Goal: Task Accomplishment & Management: Manage account settings

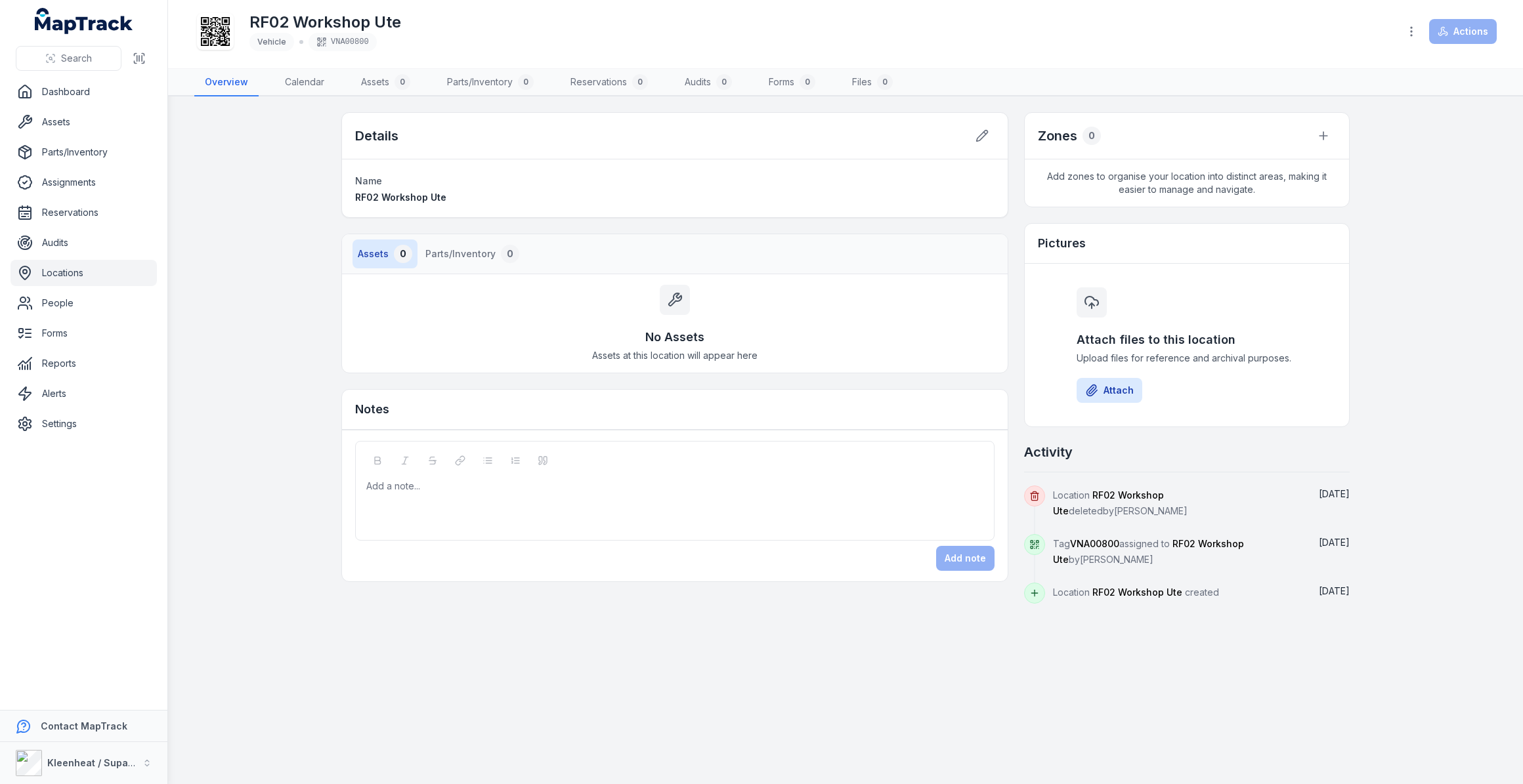
click at [77, 277] on link "Locations" at bounding box center [84, 273] width 147 height 27
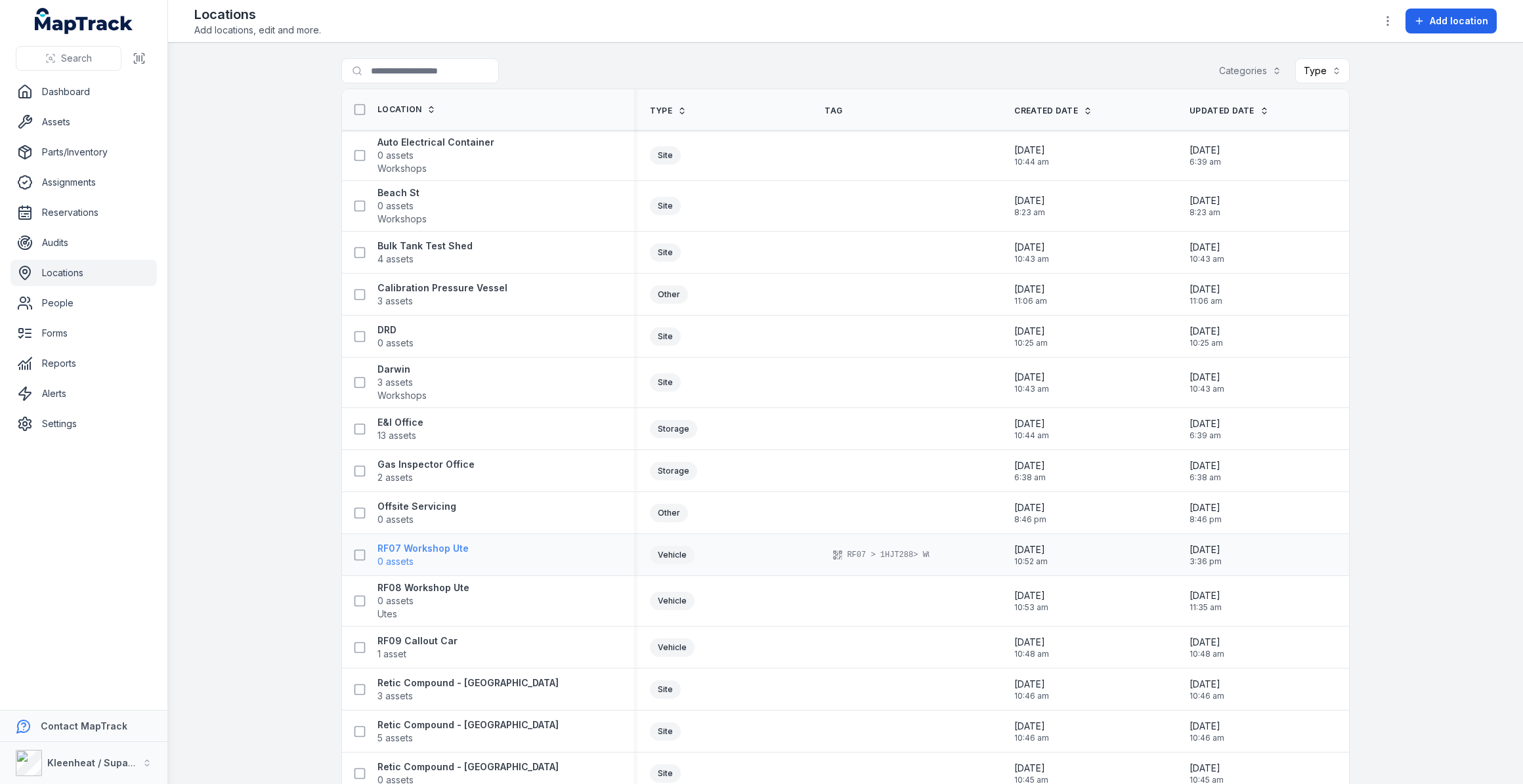
click at [439, 547] on strong "RF07 Workshop Ute" at bounding box center [423, 549] width 91 height 13
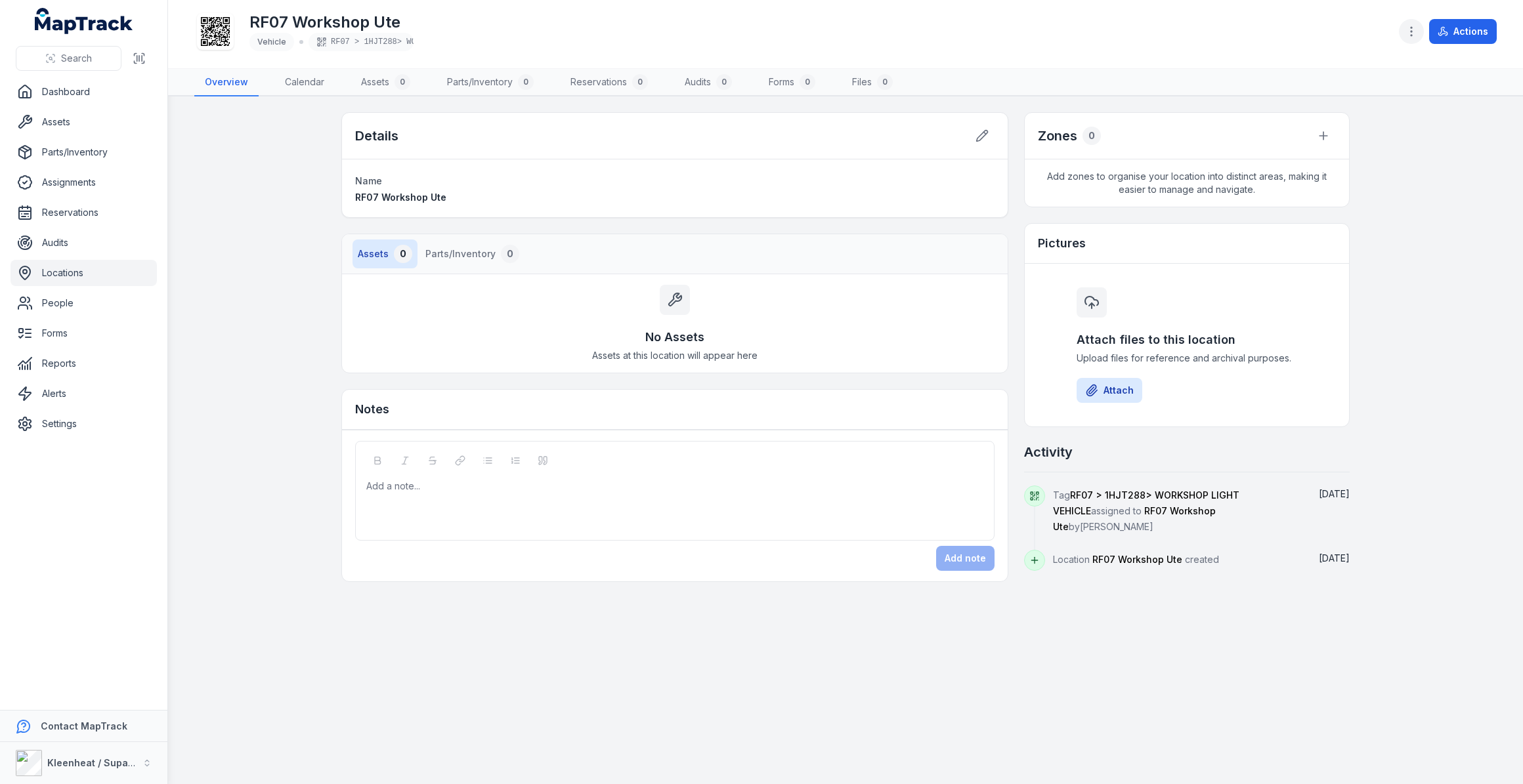
click at [1410, 32] on icon "button" at bounding box center [1411, 31] width 13 height 13
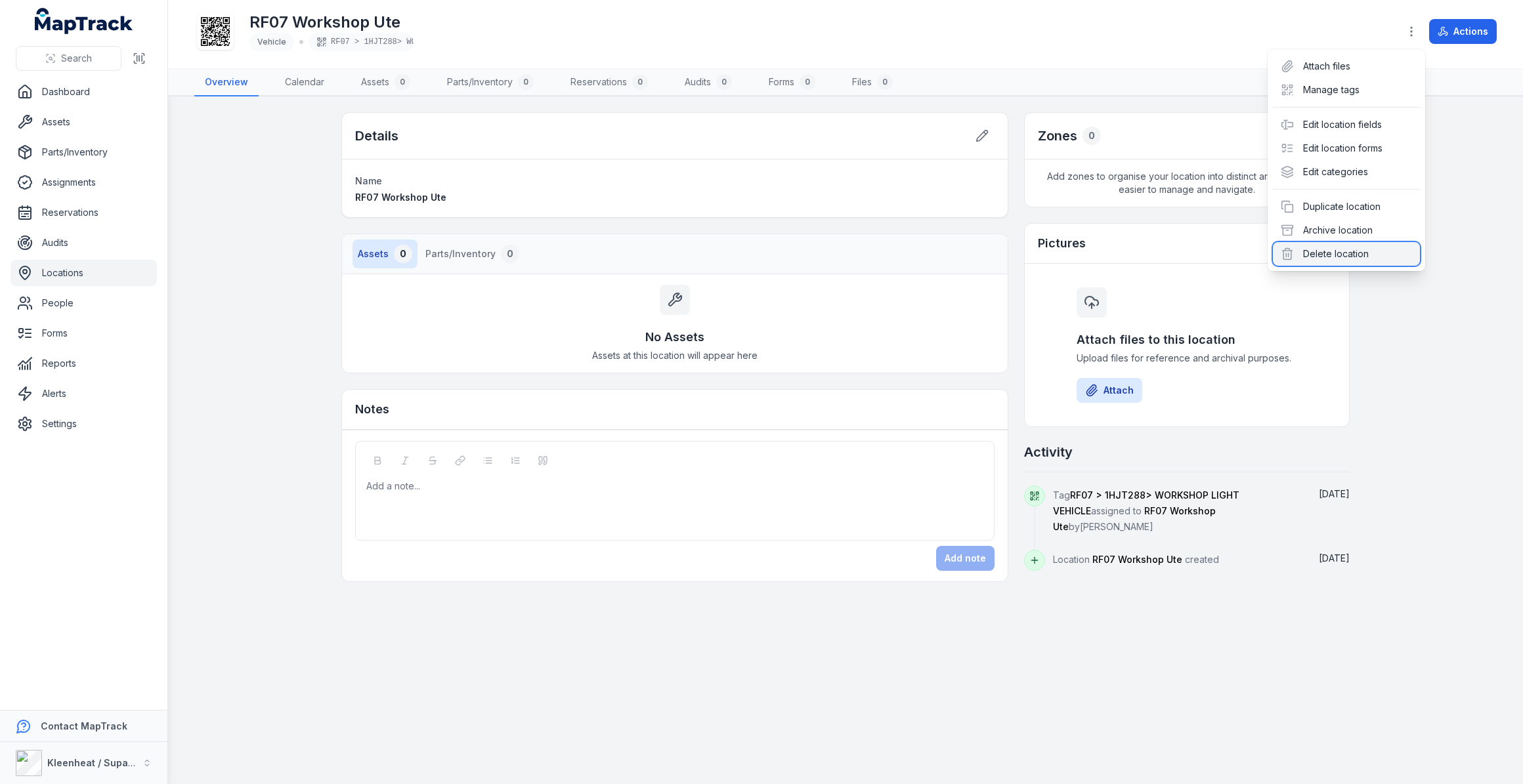
click at [1337, 253] on div "Delete location" at bounding box center [1346, 253] width 147 height 24
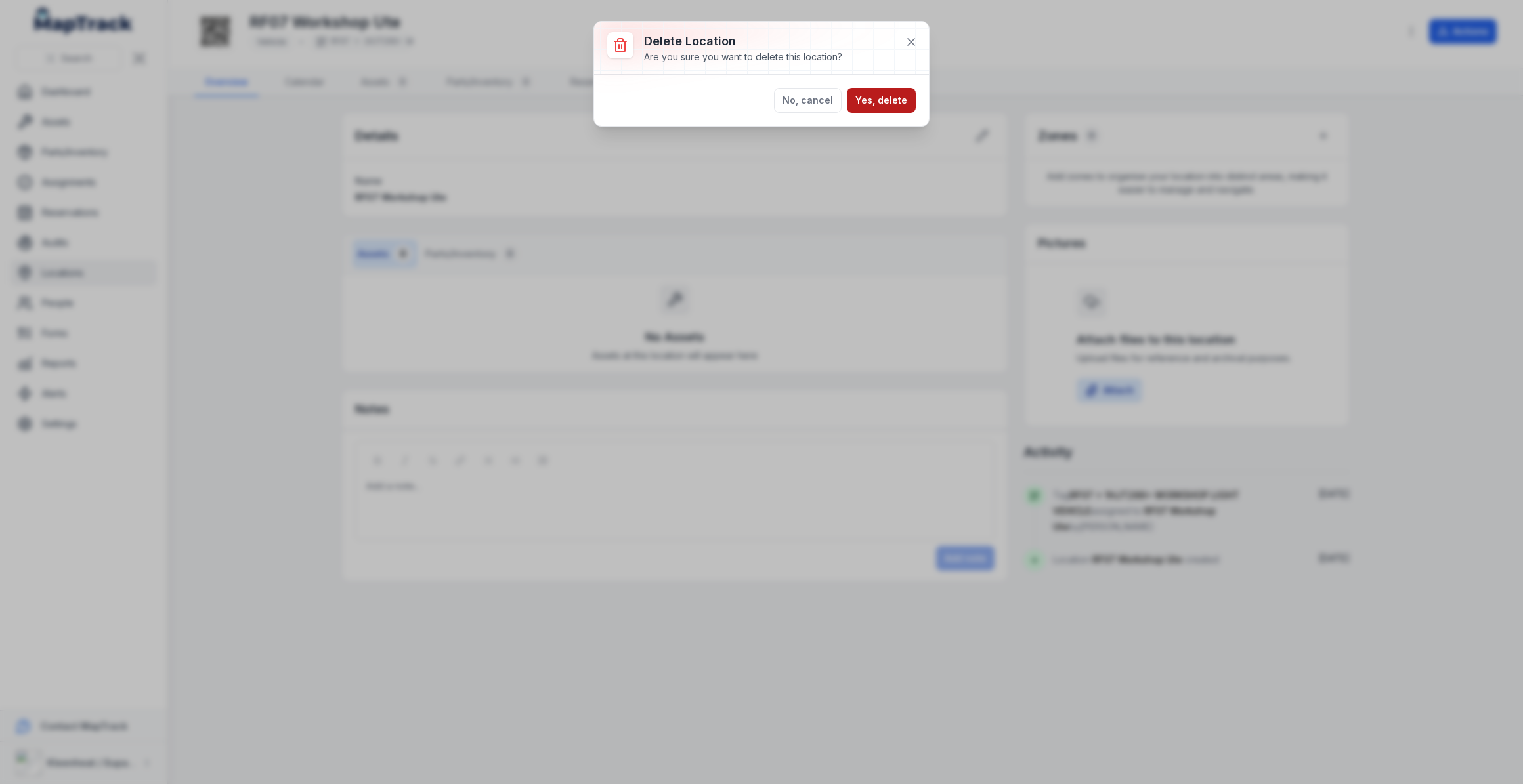
click at [892, 102] on button "Yes, delete" at bounding box center [881, 100] width 69 height 25
